Goal: Task Accomplishment & Management: Use online tool/utility

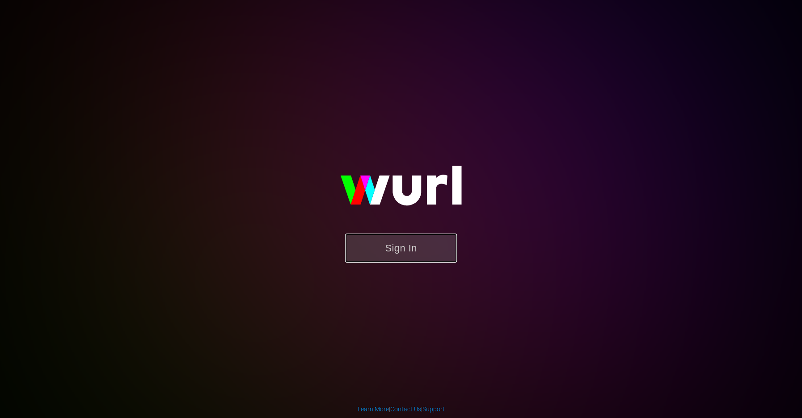
click at [433, 241] on button "Sign In" at bounding box center [401, 248] width 112 height 29
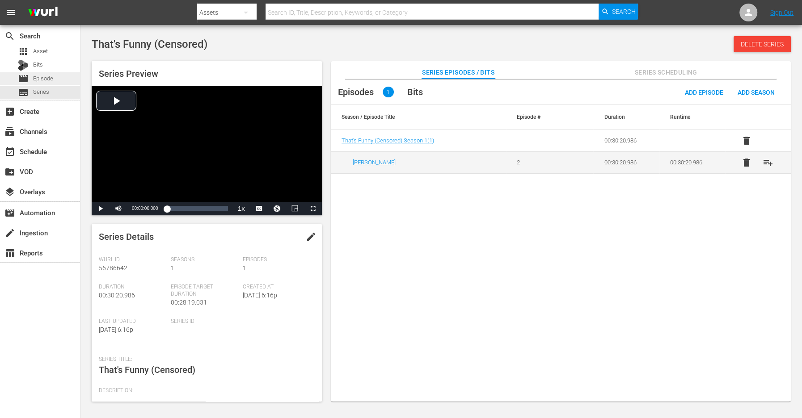
click at [55, 79] on div "movie Episode" at bounding box center [40, 78] width 80 height 13
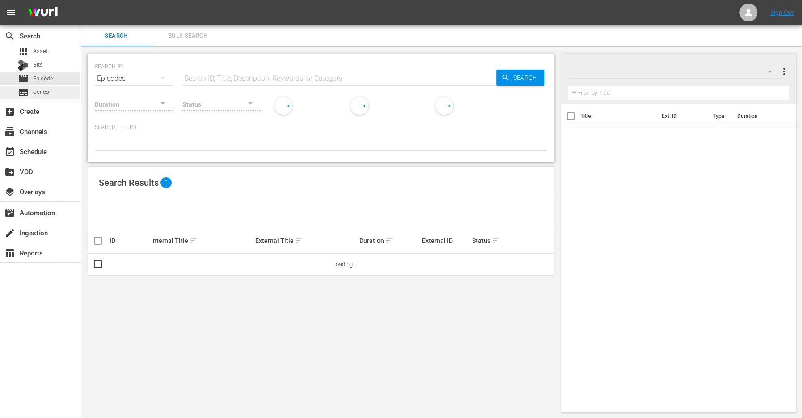
click at [52, 96] on div "subtitles Series" at bounding box center [40, 92] width 80 height 13
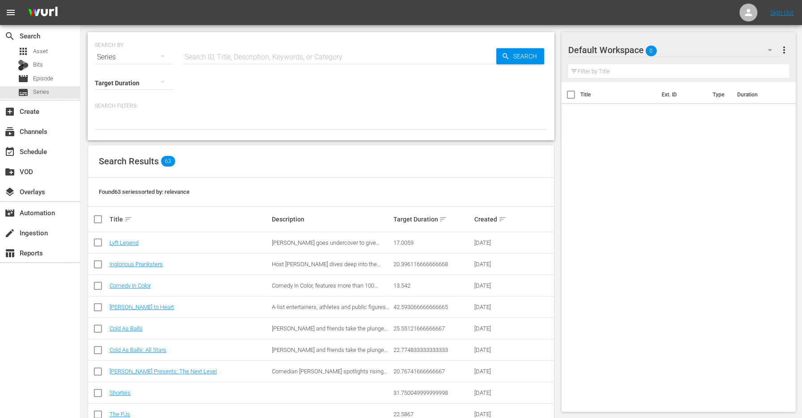
click at [131, 213] on th "Title sort" at bounding box center [189, 219] width 162 height 25
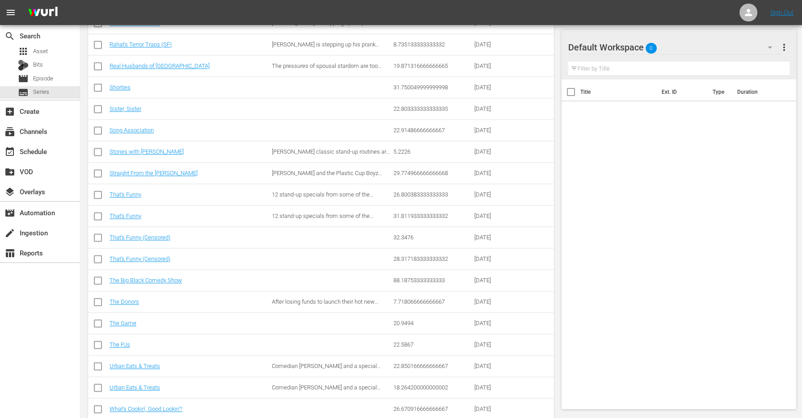
scroll to position [1152, 0]
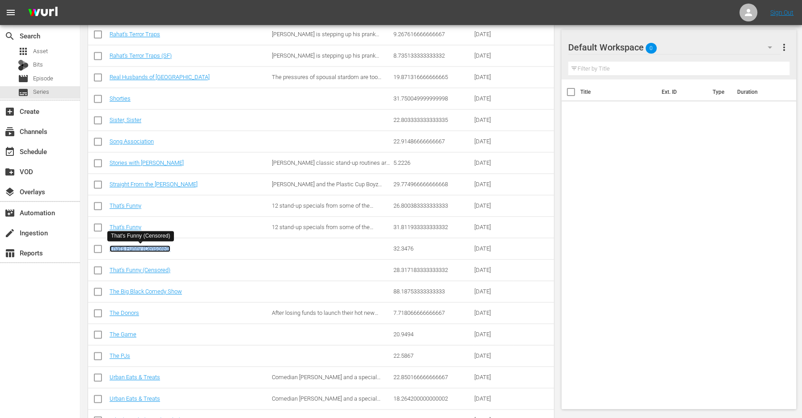
drag, startPoint x: 152, startPoint y: 247, endPoint x: 176, endPoint y: 219, distance: 36.1
click at [136, 226] on link "That's Funny" at bounding box center [125, 227] width 32 height 7
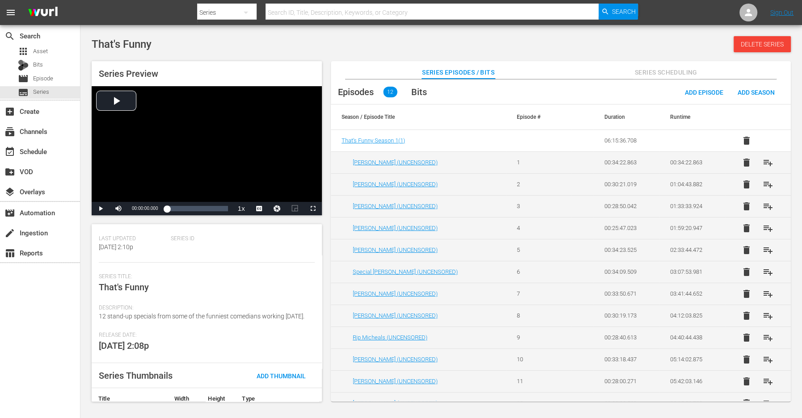
scroll to position [97, 0]
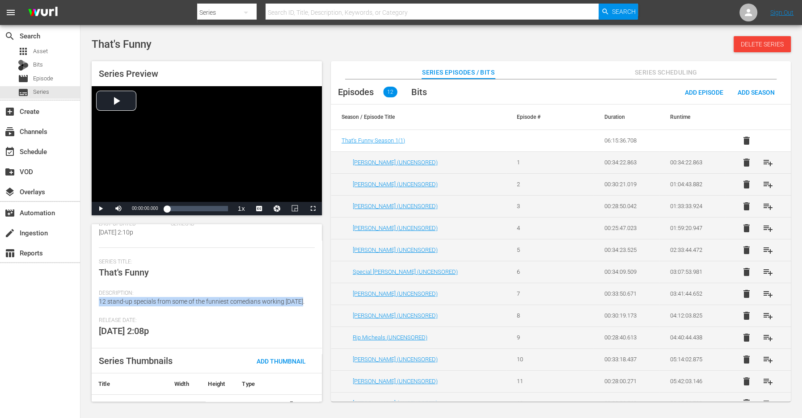
drag, startPoint x: 100, startPoint y: 300, endPoint x: 305, endPoint y: 303, distance: 205.5
click at [305, 303] on div "Description: 12 stand-up specials from some of the funniest comedians working t…" at bounding box center [207, 303] width 216 height 27
copy span "12 stand-up specials from some of the funniest comedians working today."
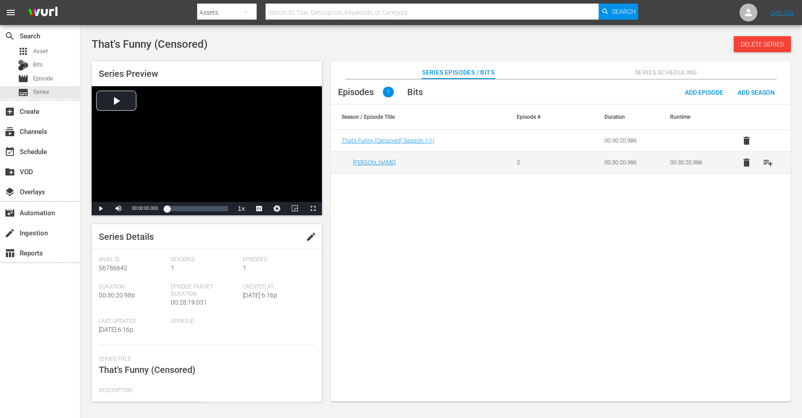
click at [307, 236] on span "edit" at bounding box center [311, 236] width 11 height 11
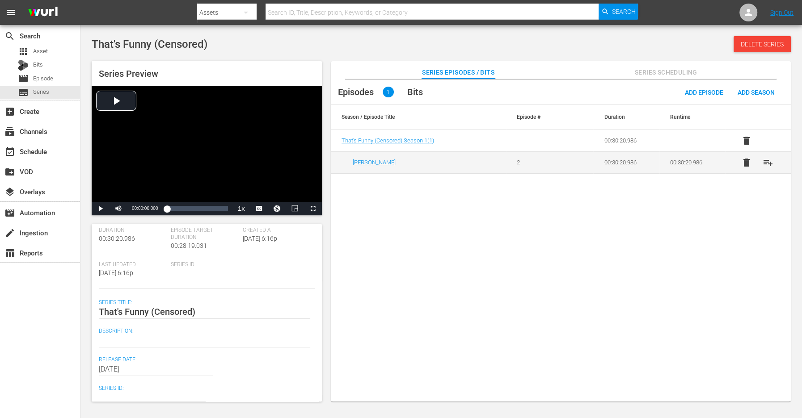
scroll to position [61, 0]
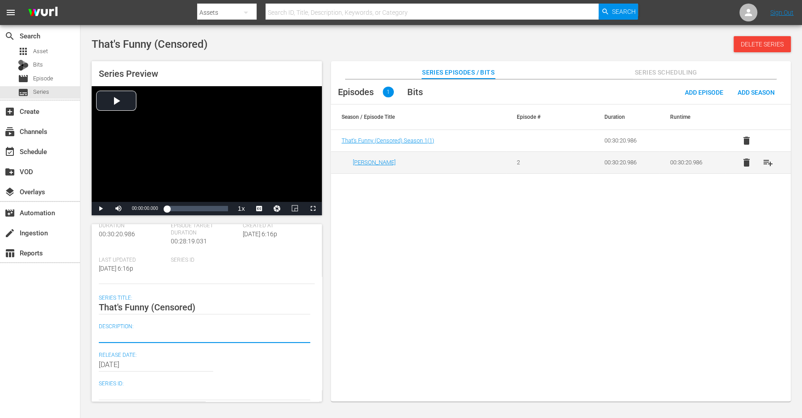
click at [126, 334] on textarea at bounding box center [204, 336] width 211 height 11
paste textarea "12 stand-up specials from some of the funniest comedians working today."
type textarea "12 stand-up specials from some of the funniest comedians working today."
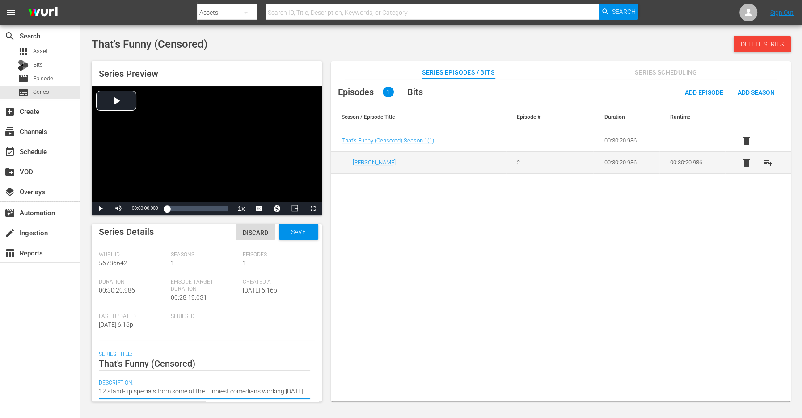
scroll to position [0, 0]
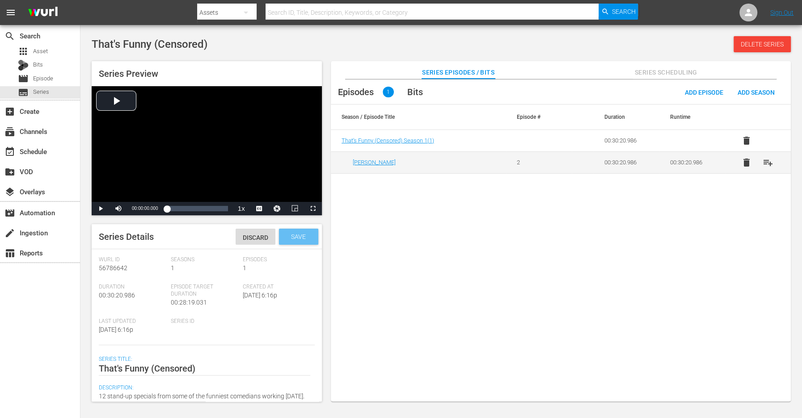
type textarea "12 stand-up specials from some of the funniest comedians working today."
click at [295, 239] on span "Save" at bounding box center [298, 236] width 29 height 7
click at [306, 238] on span "edit" at bounding box center [311, 236] width 11 height 11
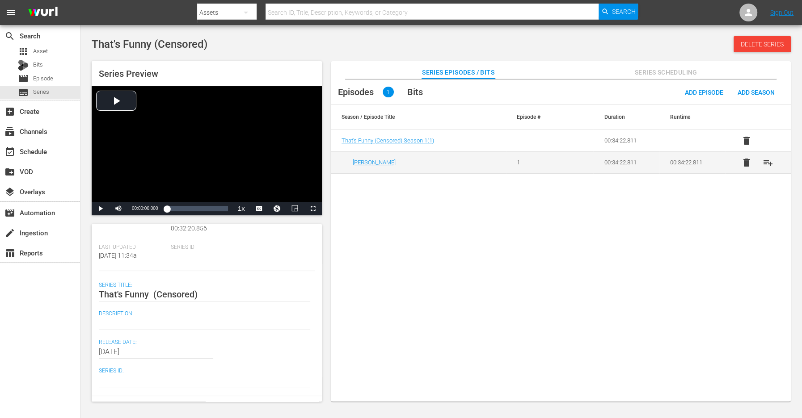
scroll to position [75, 0]
click at [119, 326] on textarea at bounding box center [204, 322] width 211 height 11
paste textarea "12 stand-up specials from some of the funniest comedians working today."
type textarea "12 stand-up specials from some of the funniest comedians working today."
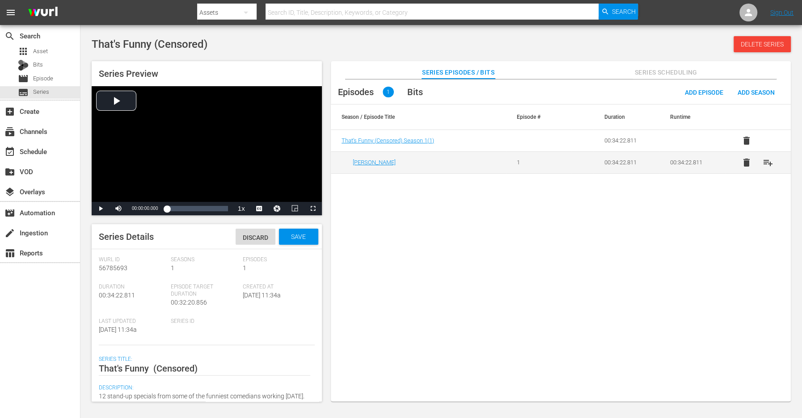
type textarea "12 stand-up specials from some of the funniest comedians working today."
click at [291, 231] on div "Save" at bounding box center [298, 237] width 39 height 16
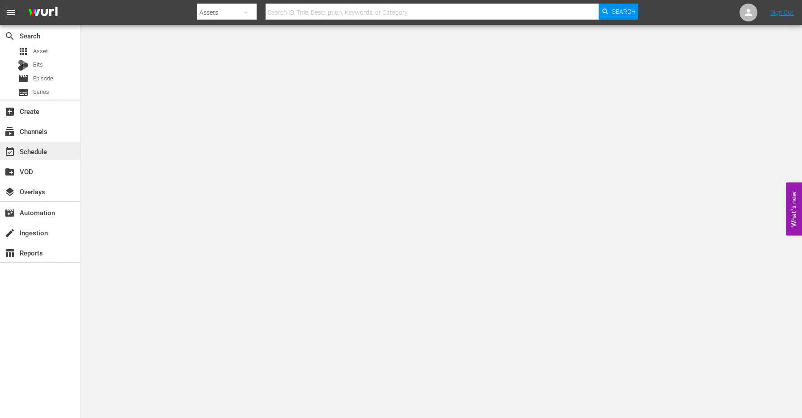
click at [42, 153] on div "event_available Schedule" at bounding box center [25, 150] width 50 height 8
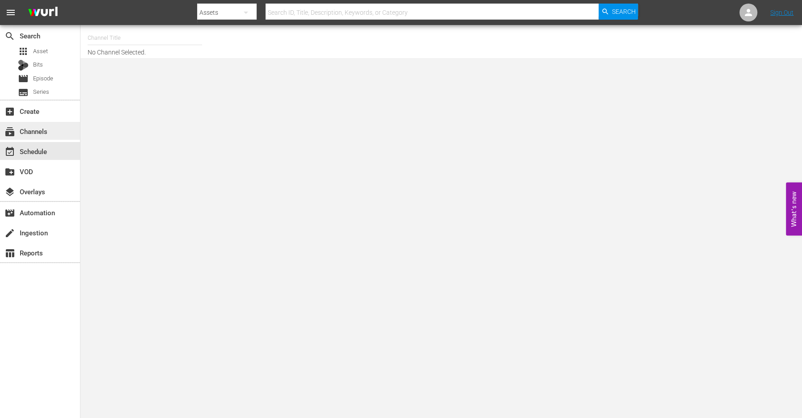
click at [57, 137] on div "subscriptions Channels" at bounding box center [40, 131] width 80 height 18
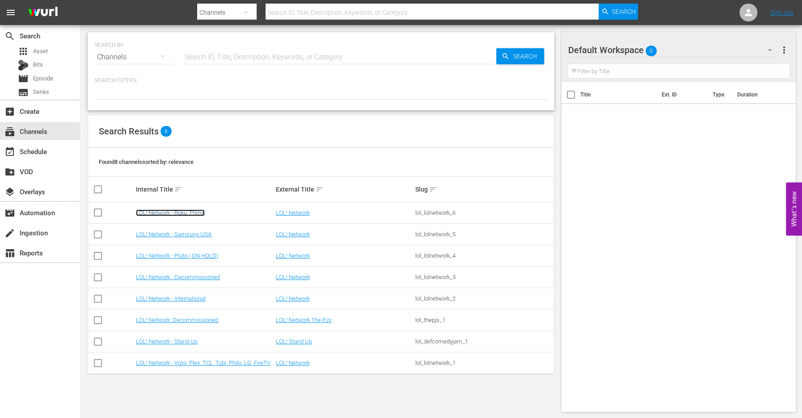
click at [189, 214] on link "LOL! Network - Roku, Prime" at bounding box center [170, 213] width 69 height 7
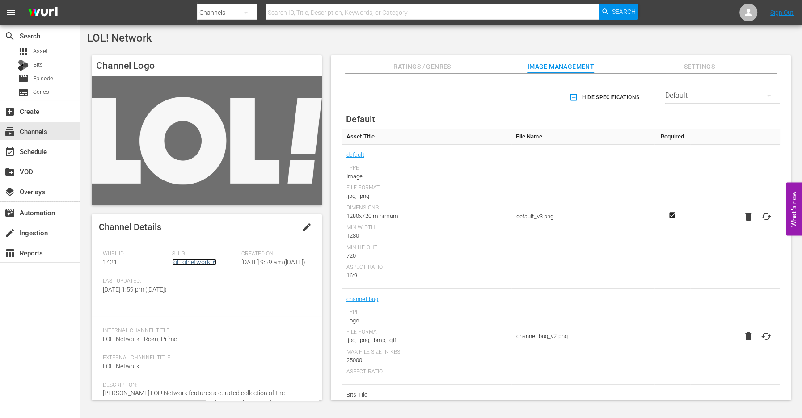
click at [196, 265] on link "lol_lolnetwork_6" at bounding box center [194, 262] width 44 height 7
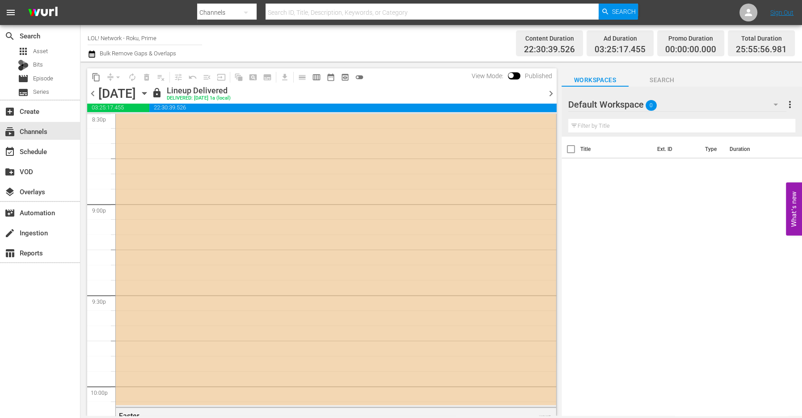
scroll to position [3677, 0]
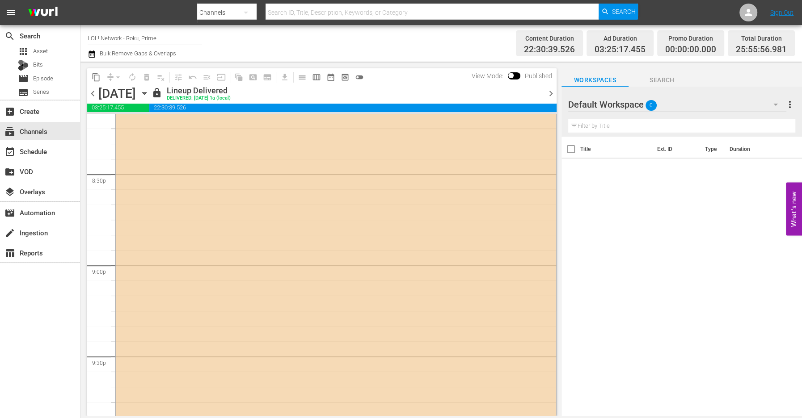
click at [149, 90] on icon "button" at bounding box center [144, 93] width 10 height 10
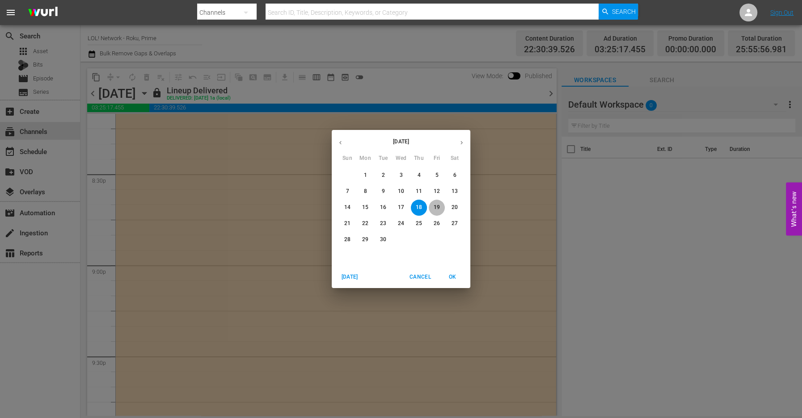
click at [439, 211] on p "19" at bounding box center [436, 208] width 6 height 8
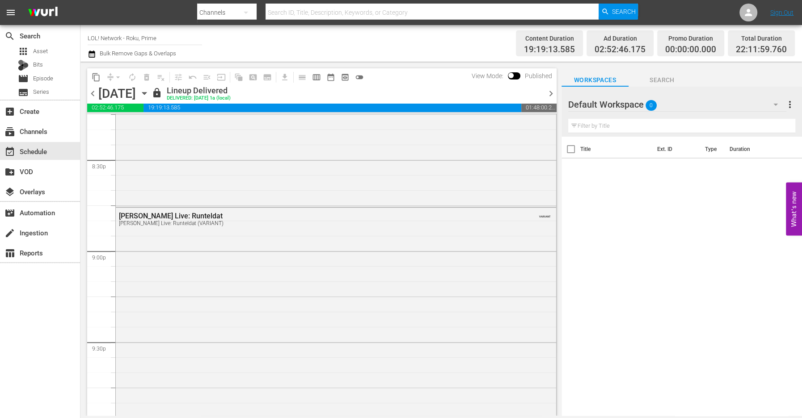
scroll to position [3705, 0]
click at [149, 95] on icon "button" at bounding box center [144, 93] width 10 height 10
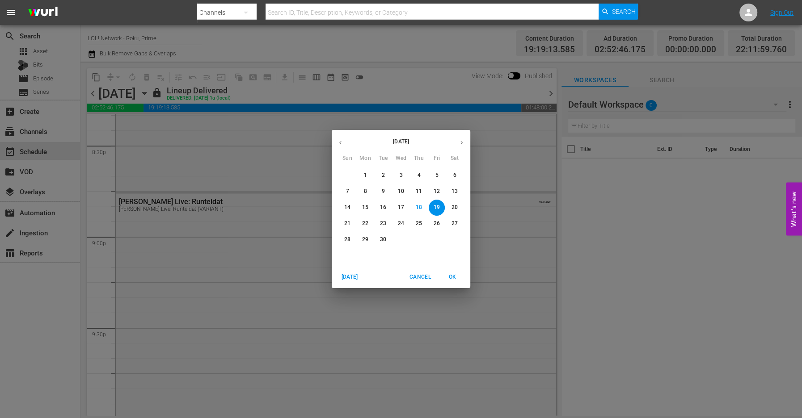
click at [233, 93] on div "[DATE] Sun Mon Tue Wed Thu Fri Sat 31 1 2 3 4 5 6 7 8 9 10 11 12 13 14 15 16 17…" at bounding box center [401, 209] width 802 height 418
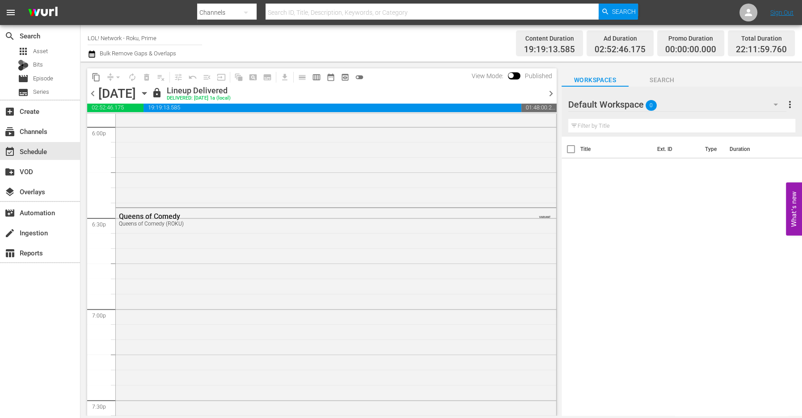
scroll to position [3191, 0]
click at [164, 38] on input "LOL! Network - Roku, Prime" at bounding box center [145, 37] width 114 height 21
drag, startPoint x: 87, startPoint y: 40, endPoint x: 230, endPoint y: 27, distance: 143.1
click at [226, 27] on div "Channel Title LOL! Network - Roku, Prime Bulk Remove Gaps & Overlaps Content Du…" at bounding box center [440, 43] width 721 height 37
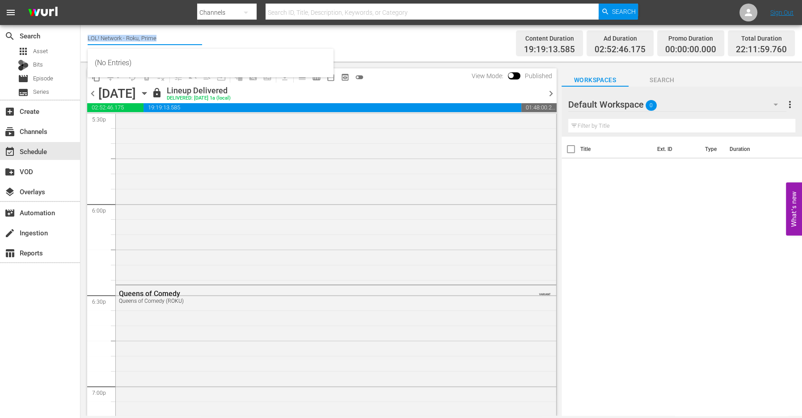
click at [169, 42] on input "LOL! Network - Roku, Prime" at bounding box center [145, 37] width 114 height 21
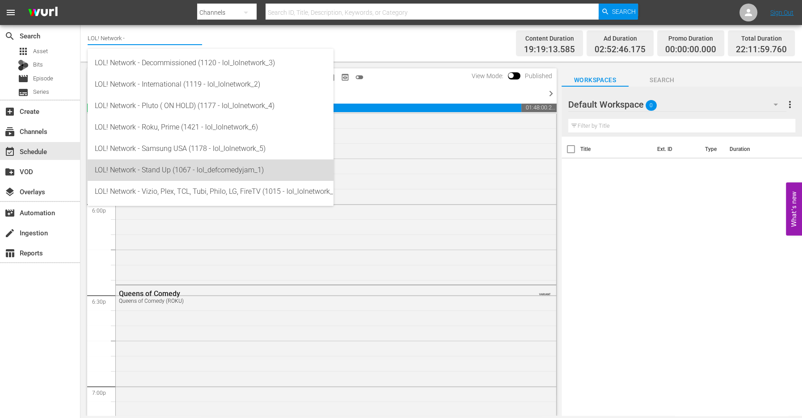
click at [161, 167] on div "LOL! Network - Stand Up (1067 - lol_defcomedyjam_1)" at bounding box center [210, 170] width 231 height 21
type input "LOL! Network - Stand Up (1067 - lol_defcomedyjam_1)"
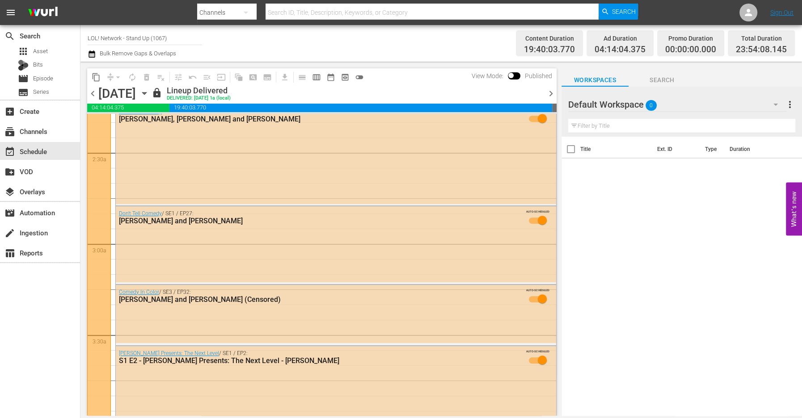
scroll to position [192, 0]
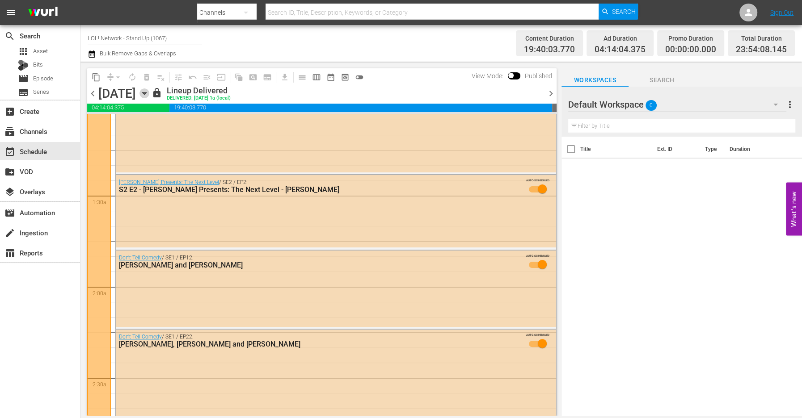
click at [149, 90] on icon "button" at bounding box center [144, 93] width 10 height 10
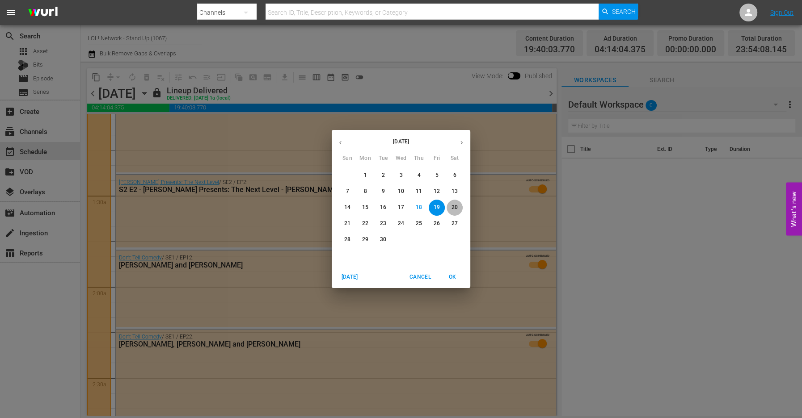
click at [455, 204] on p "20" at bounding box center [454, 208] width 6 height 8
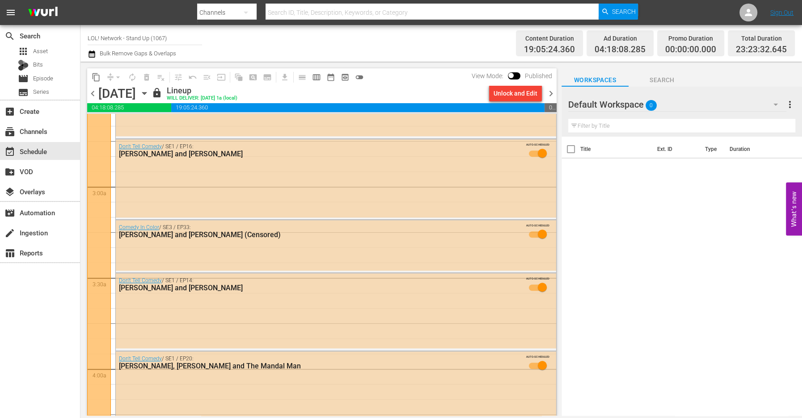
scroll to position [583, 0]
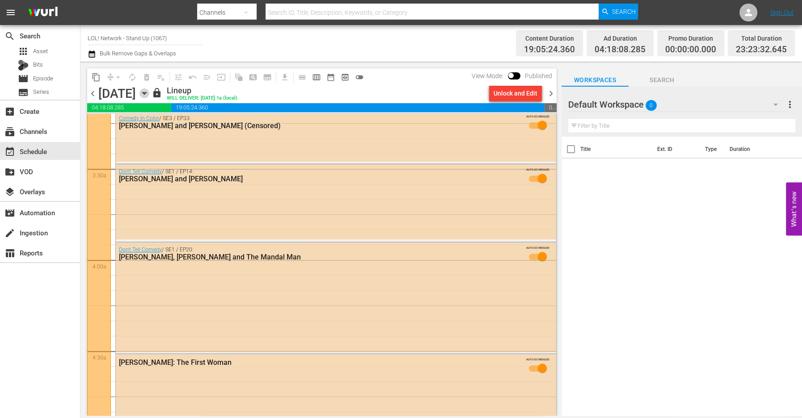
click at [149, 91] on icon "button" at bounding box center [144, 93] width 10 height 10
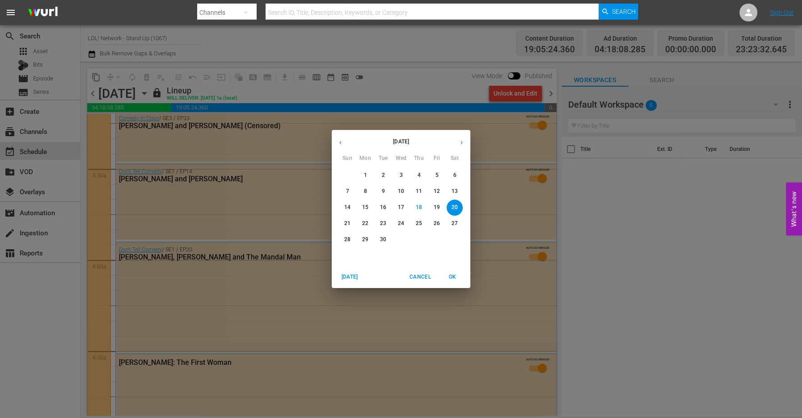
click at [343, 221] on span "21" at bounding box center [347, 224] width 16 height 8
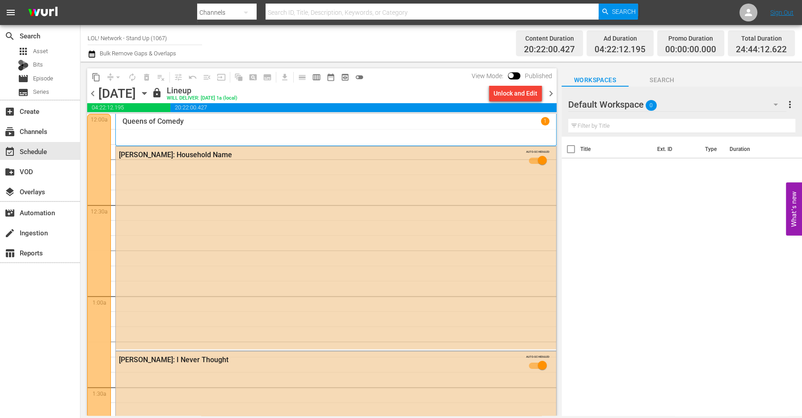
click at [149, 92] on icon "button" at bounding box center [144, 93] width 10 height 10
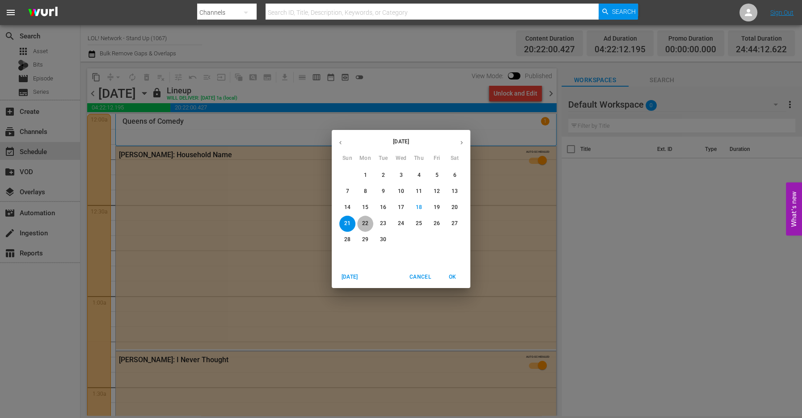
click at [372, 225] on span "22" at bounding box center [365, 224] width 16 height 8
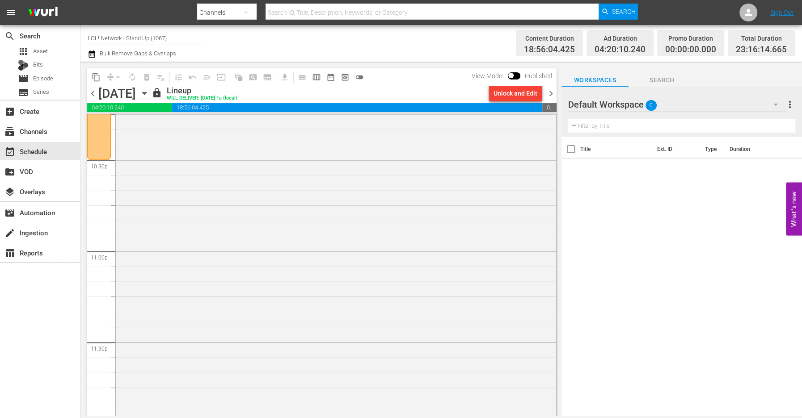
scroll to position [4106, 0]
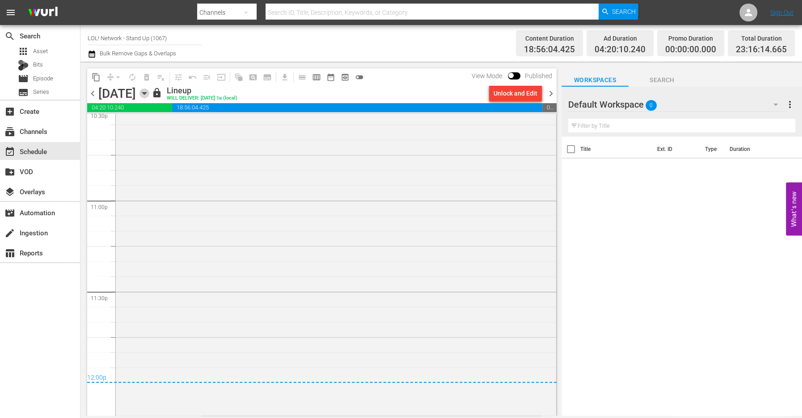
click at [149, 97] on icon "button" at bounding box center [144, 93] width 10 height 10
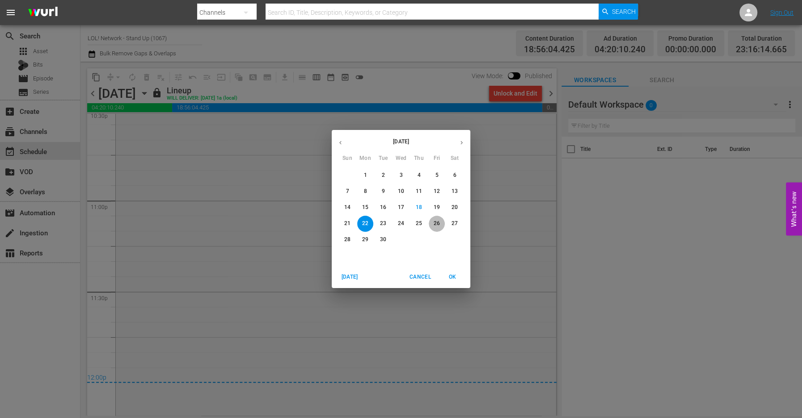
click at [432, 221] on span "26" at bounding box center [436, 224] width 16 height 8
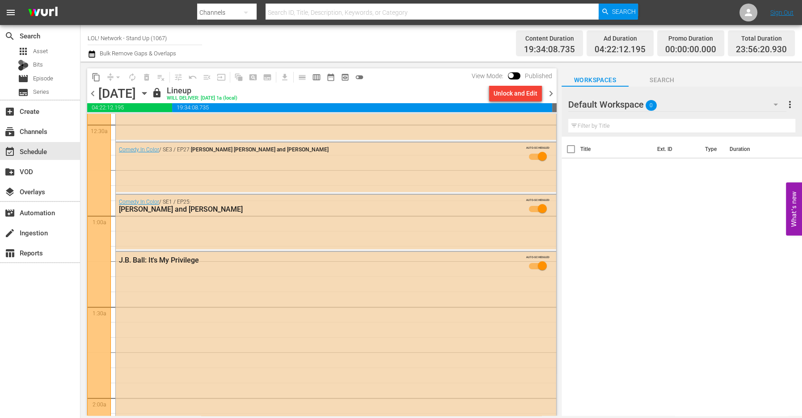
scroll to position [5, 0]
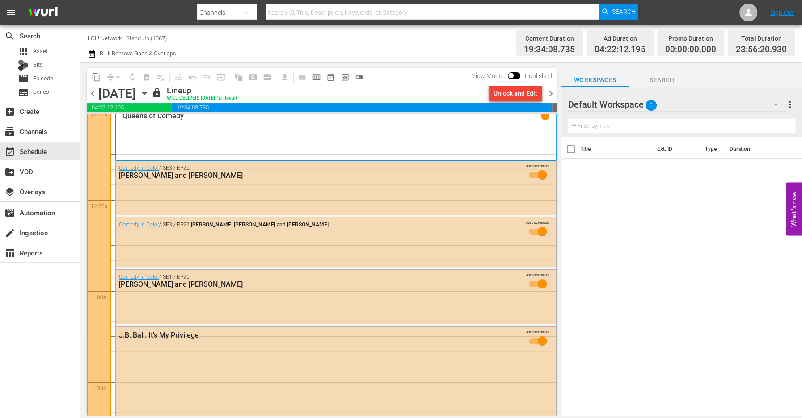
click at [162, 95] on span "lock" at bounding box center [156, 93] width 11 height 11
click at [242, 95] on div "chevron_left [DATE] [DATE] lock Lineup WILL DELIVER: [DATE] 1a (local) Unlock a…" at bounding box center [321, 94] width 469 height 17
click at [149, 95] on icon "button" at bounding box center [144, 93] width 10 height 10
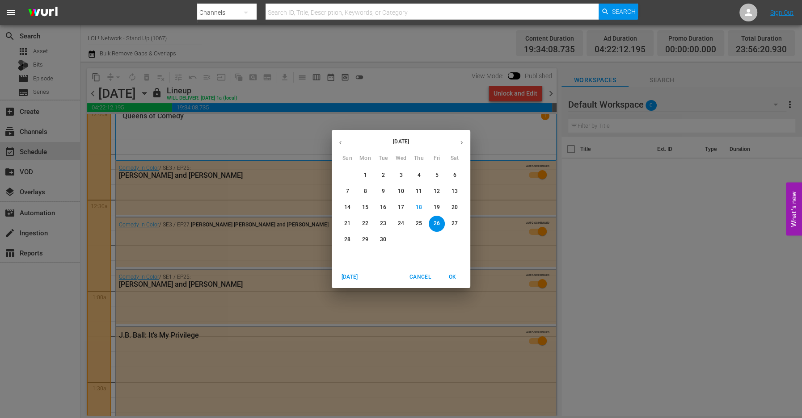
click at [348, 240] on p "28" at bounding box center [347, 240] width 6 height 8
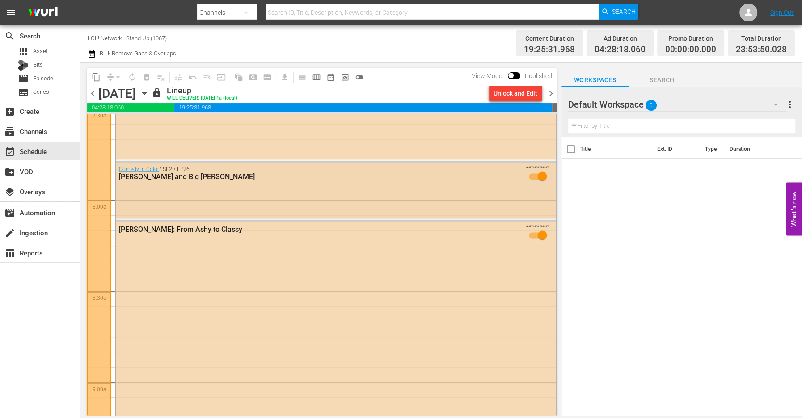
scroll to position [1373, 0]
